Goal: Task Accomplishment & Management: Complete application form

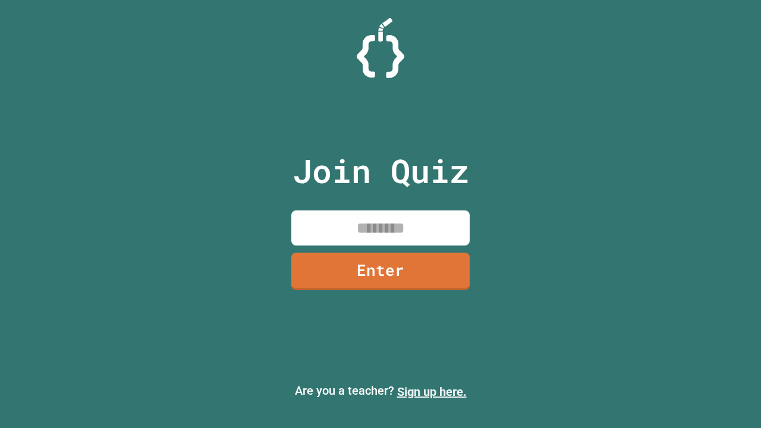
click at [432, 392] on link "Sign up here." at bounding box center [432, 392] width 70 height 14
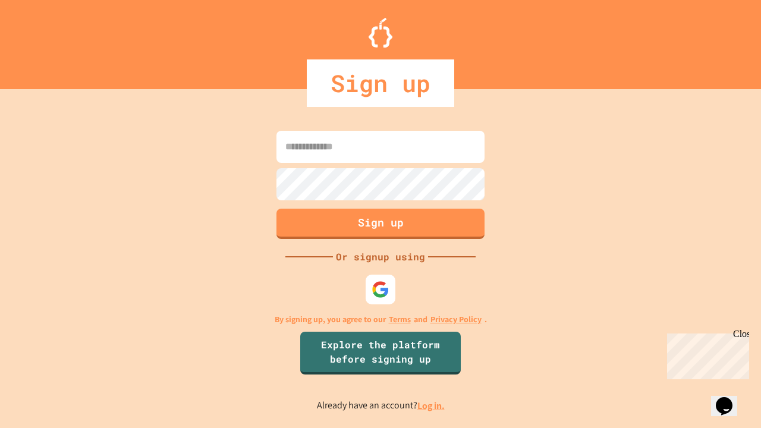
click at [432, 405] on link "Log in." at bounding box center [430, 406] width 27 height 12
